Goal: Navigation & Orientation: Find specific page/section

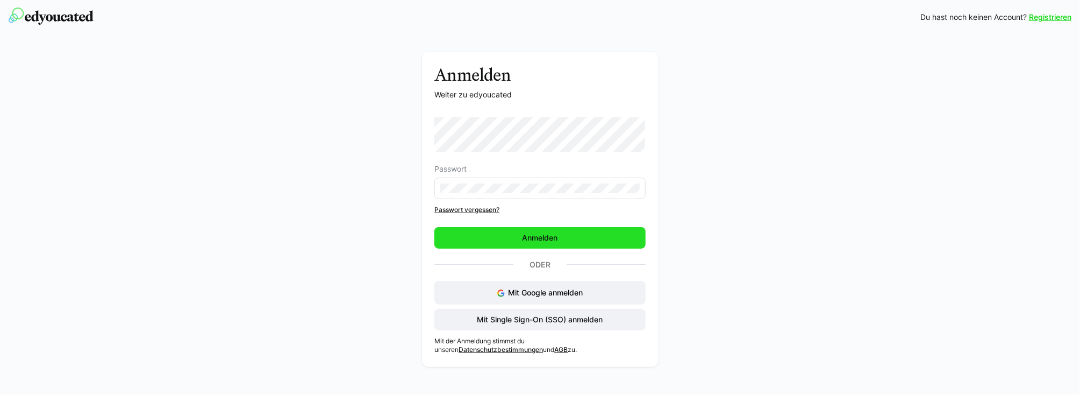
click at [541, 240] on span "Anmelden" at bounding box center [540, 237] width 39 height 11
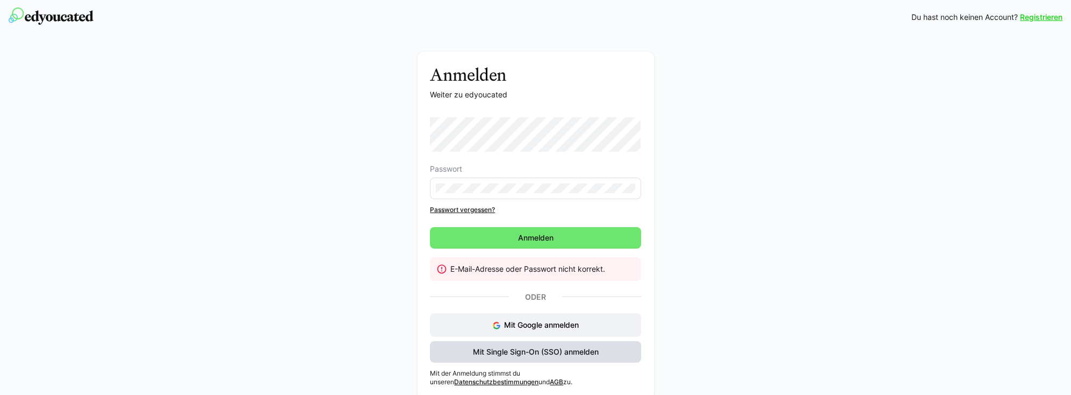
click at [510, 346] on span "Mit Single Sign-On (SSO) anmelden" at bounding box center [535, 351] width 129 height 11
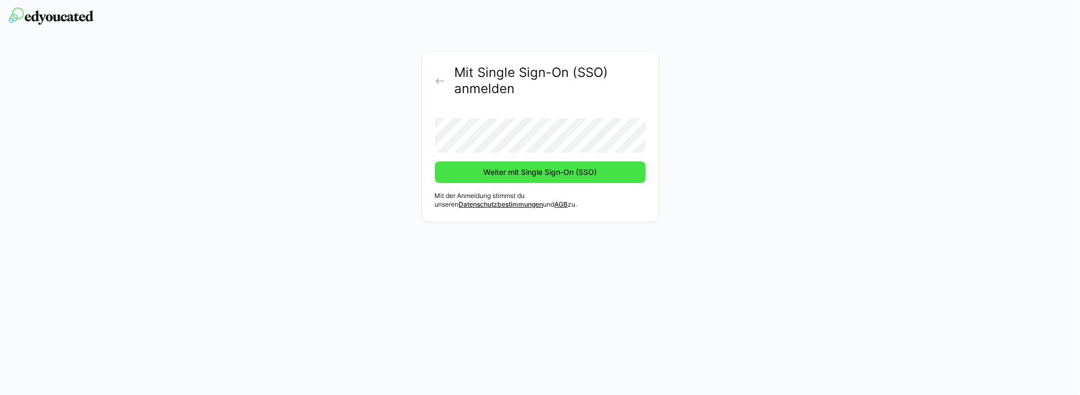
click at [534, 169] on span "Weiter mit Single Sign-On (SSO)" at bounding box center [540, 172] width 117 height 11
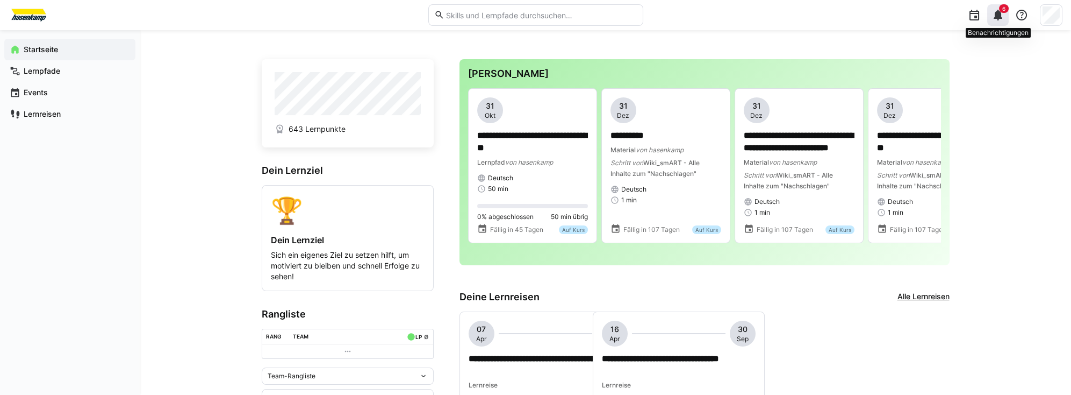
click at [998, 16] on eds-icon at bounding box center [998, 15] width 13 height 13
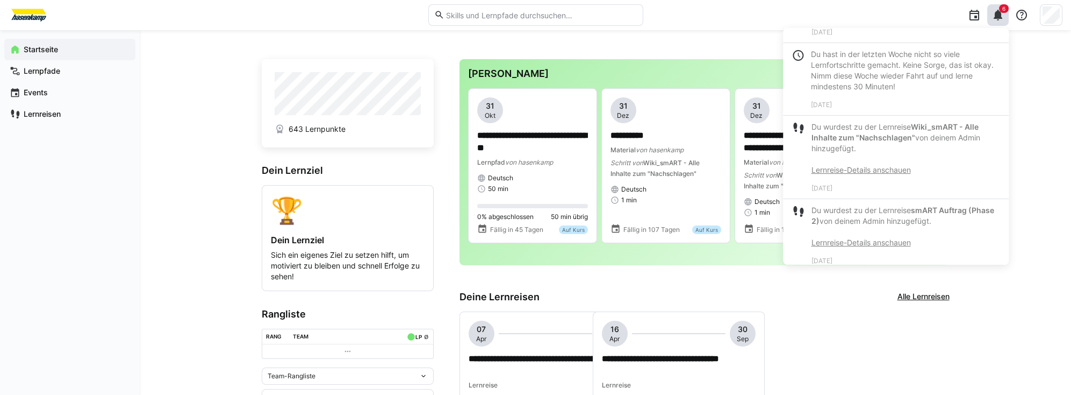
scroll to position [1015, 0]
